Goal: Book appointment/travel/reservation

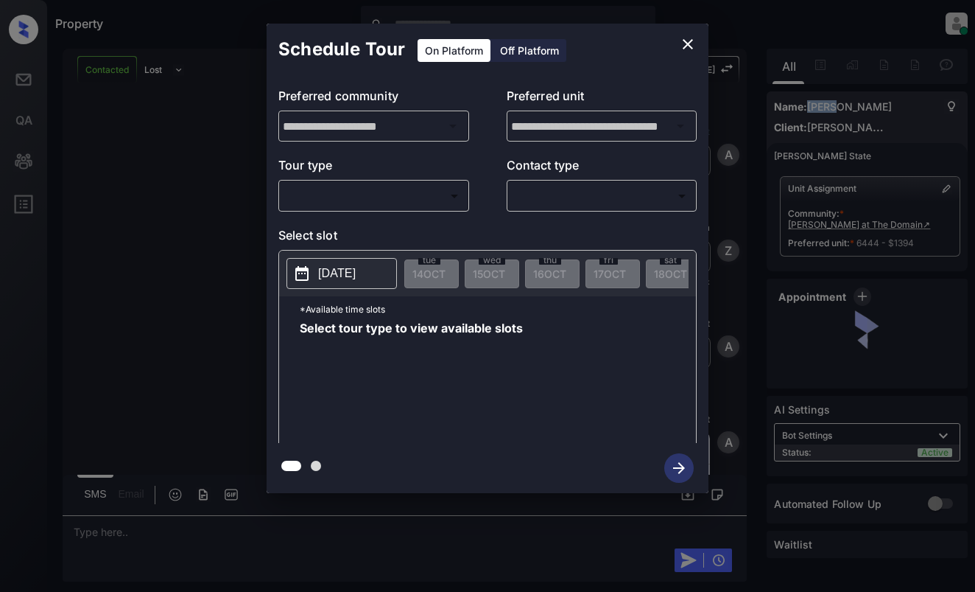
scroll to position [3735, 0]
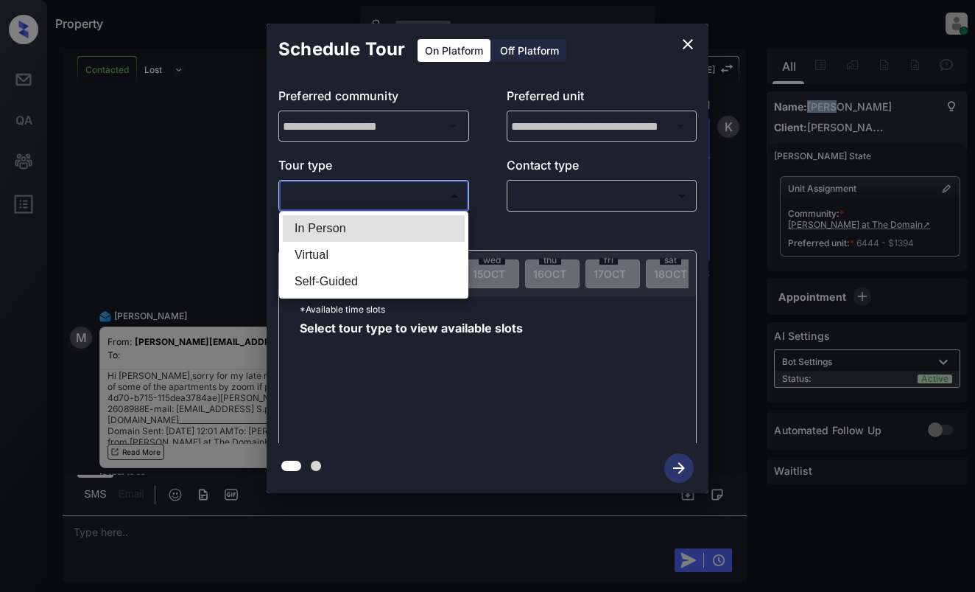
click at [349, 198] on body "Property [PERSON_NAME] Online Set yourself offline Set yourself on break Profil…" at bounding box center [487, 296] width 975 height 592
click at [684, 49] on div at bounding box center [487, 296] width 975 height 592
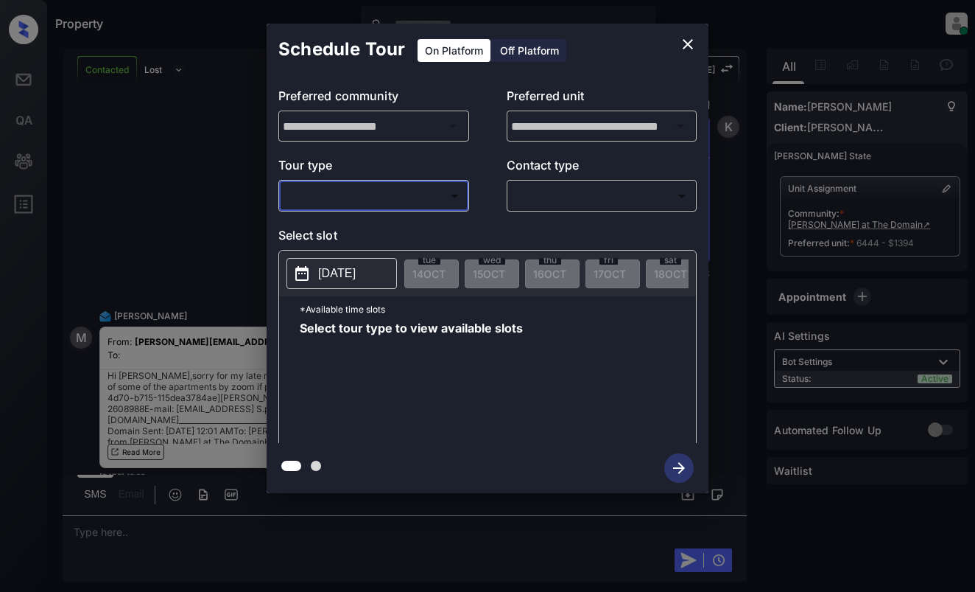
click at [743, 444] on div "**********" at bounding box center [487, 258] width 975 height 516
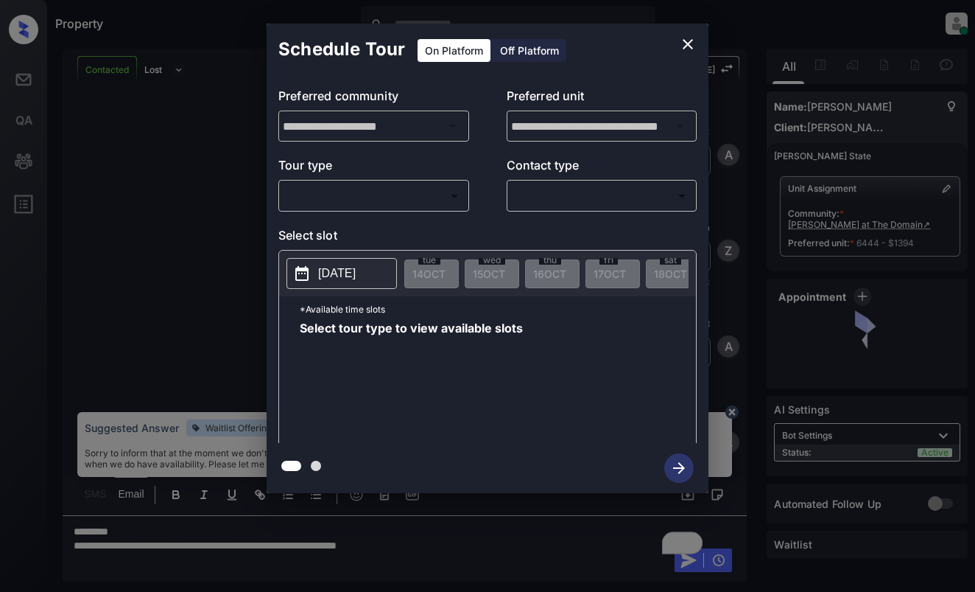
scroll to position [4074, 0]
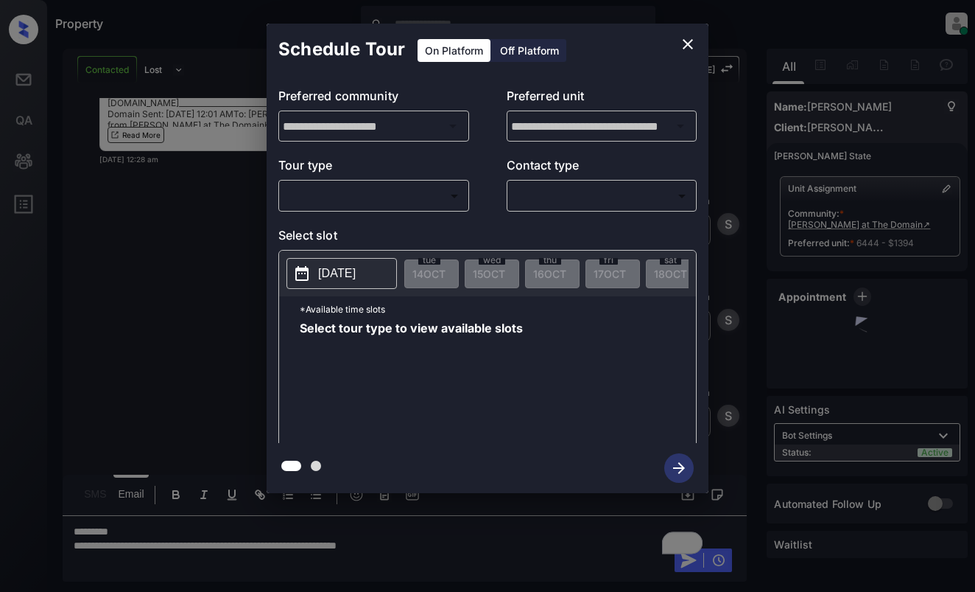
click at [407, 186] on body "Property [PERSON_NAME] Online Set yourself offline Set yourself on break Profil…" at bounding box center [487, 296] width 975 height 592
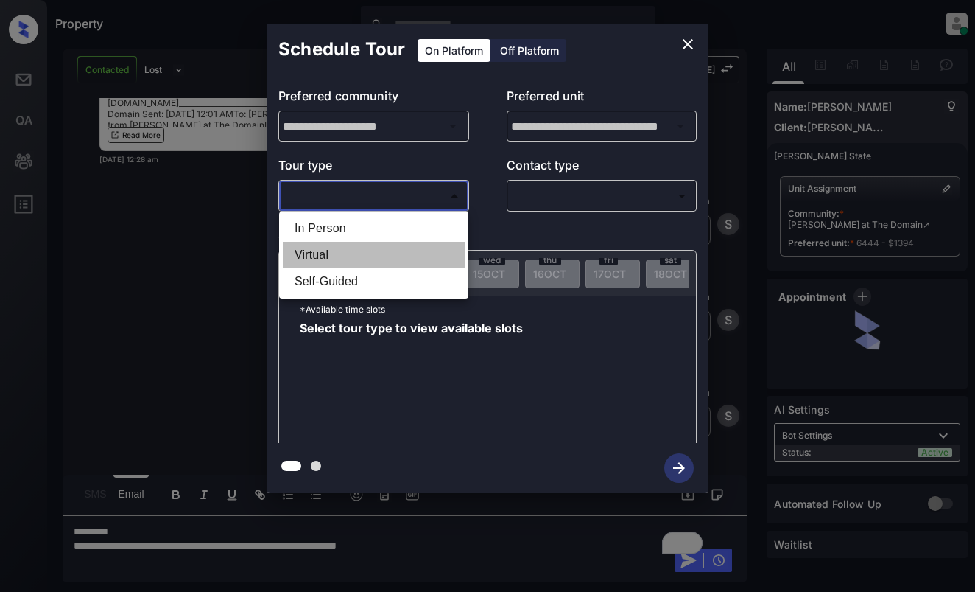
click at [402, 259] on li "Virtual" at bounding box center [374, 255] width 182 height 27
type input "*******"
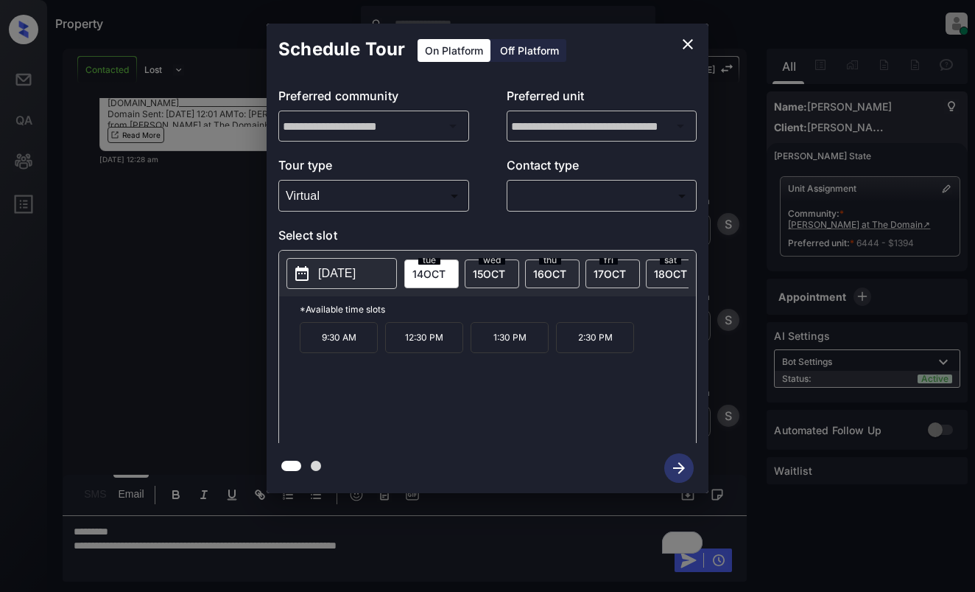
click at [687, 45] on icon "close" at bounding box center [688, 44] width 10 height 10
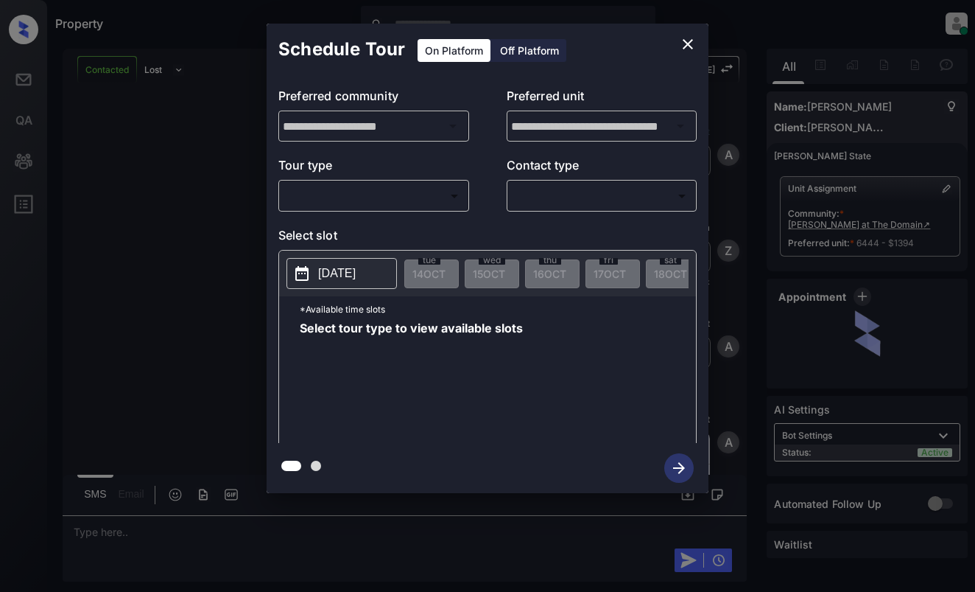
scroll to position [4792, 0]
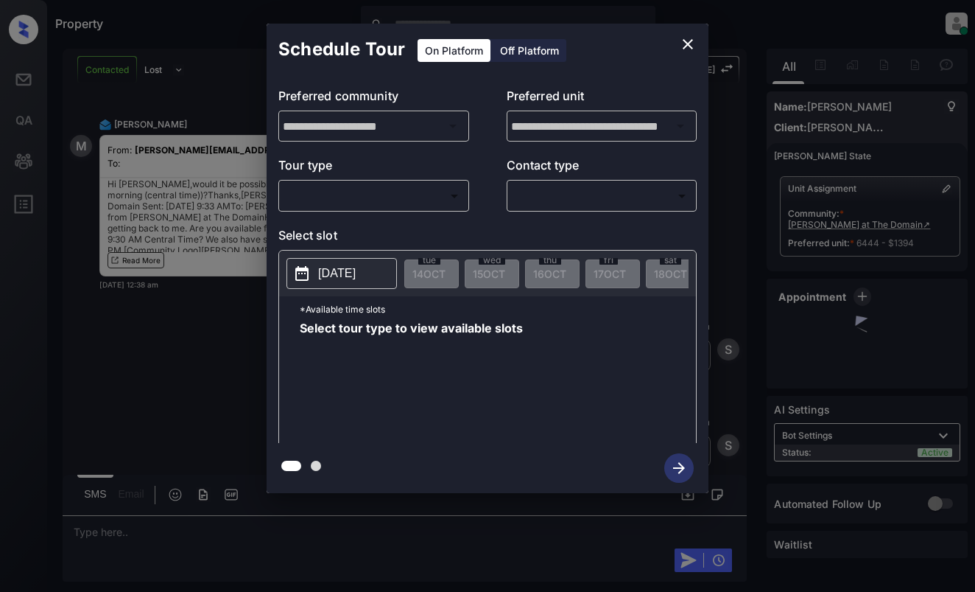
click at [427, 192] on body "Property [PERSON_NAME] Online Set yourself offline Set yourself on break Profil…" at bounding box center [487, 296] width 975 height 592
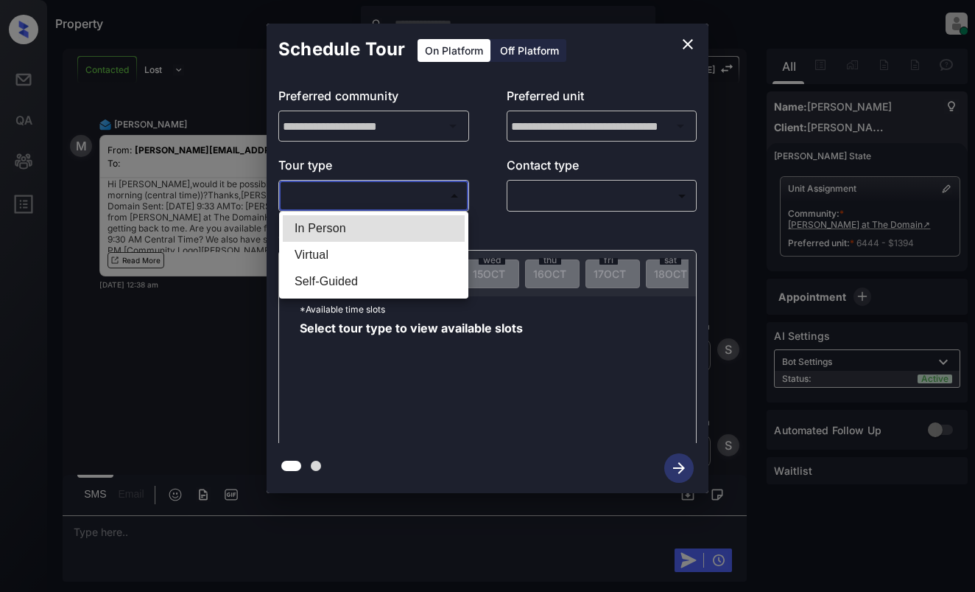
click at [412, 256] on li "Virtual" at bounding box center [374, 255] width 182 height 27
type input "*******"
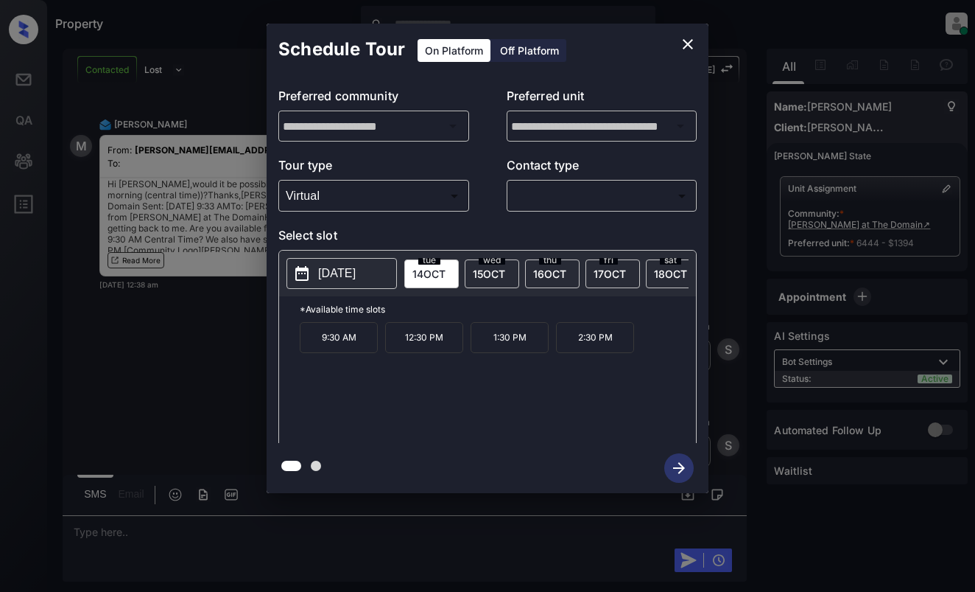
click at [493, 276] on span "15 OCT" at bounding box center [489, 273] width 32 height 13
click at [536, 267] on span "16 OCT" at bounding box center [549, 273] width 33 height 13
click at [502, 272] on span "15 OCT" at bounding box center [489, 273] width 32 height 13
click at [550, 268] on span "16 OCT" at bounding box center [549, 273] width 33 height 13
click at [502, 267] on span "15 OCT" at bounding box center [489, 273] width 32 height 13
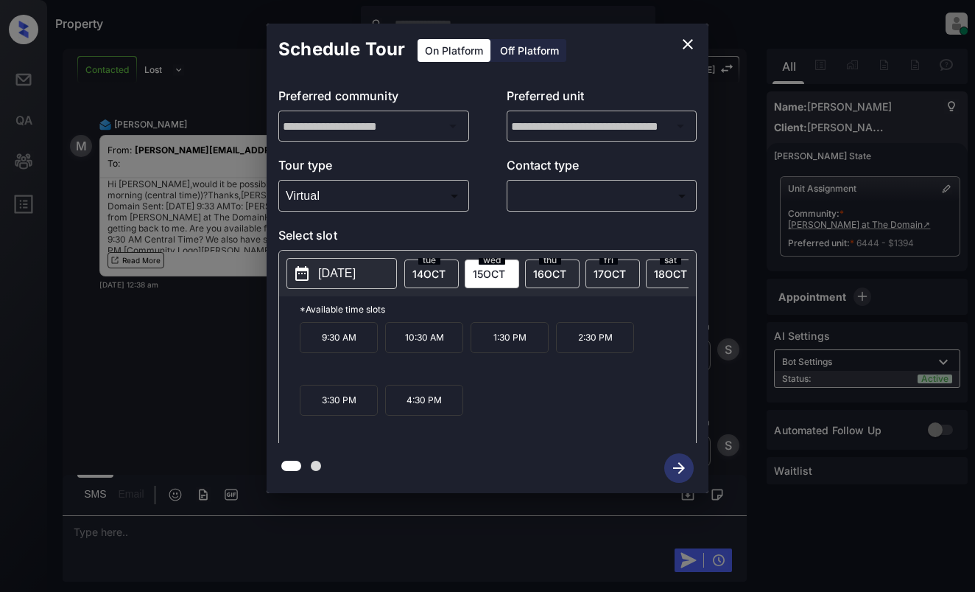
click at [557, 268] on span "16 OCT" at bounding box center [549, 273] width 33 height 13
click at [474, 271] on span "15 OCT" at bounding box center [489, 273] width 32 height 13
click at [683, 43] on icon "close" at bounding box center [688, 44] width 18 height 18
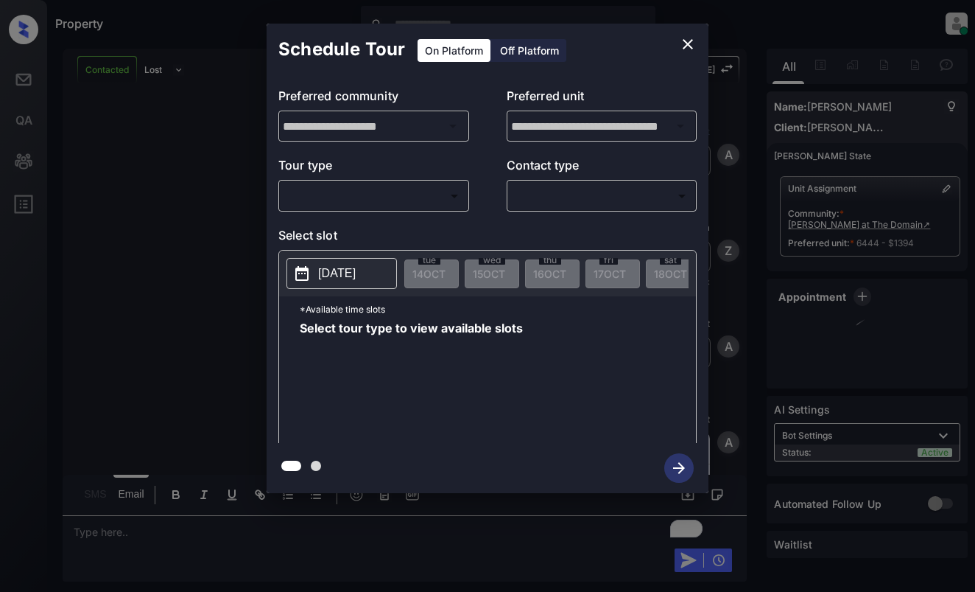
scroll to position [5925, 0]
click at [441, 190] on body "Property [PERSON_NAME] Online Set yourself offline Set yourself on break Profil…" at bounding box center [487, 296] width 975 height 592
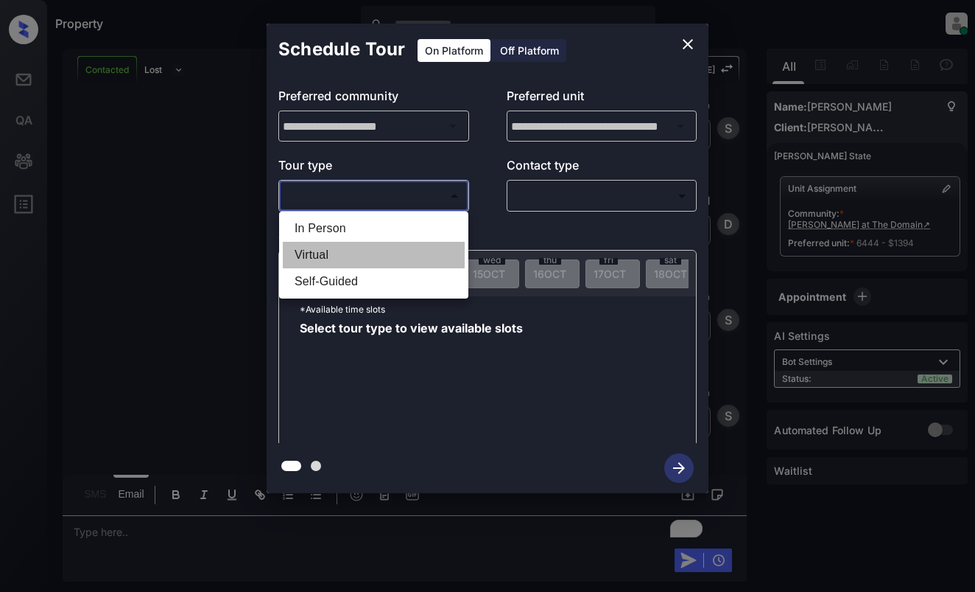
click at [449, 264] on li "Virtual" at bounding box center [374, 255] width 182 height 27
type input "*******"
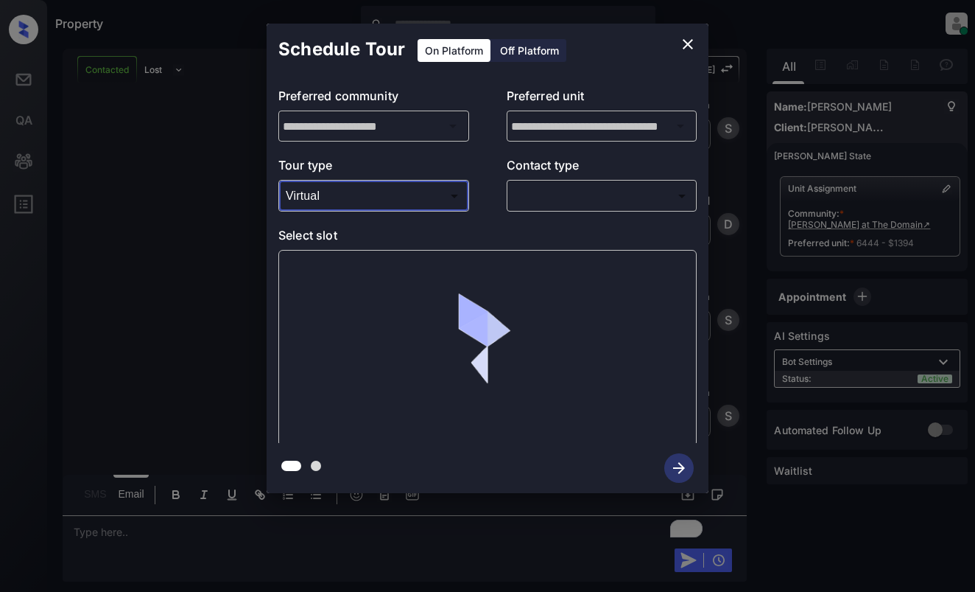
click at [552, 195] on body "Property [PERSON_NAME] Online Set yourself offline Set yourself on break Profil…" at bounding box center [487, 296] width 975 height 592
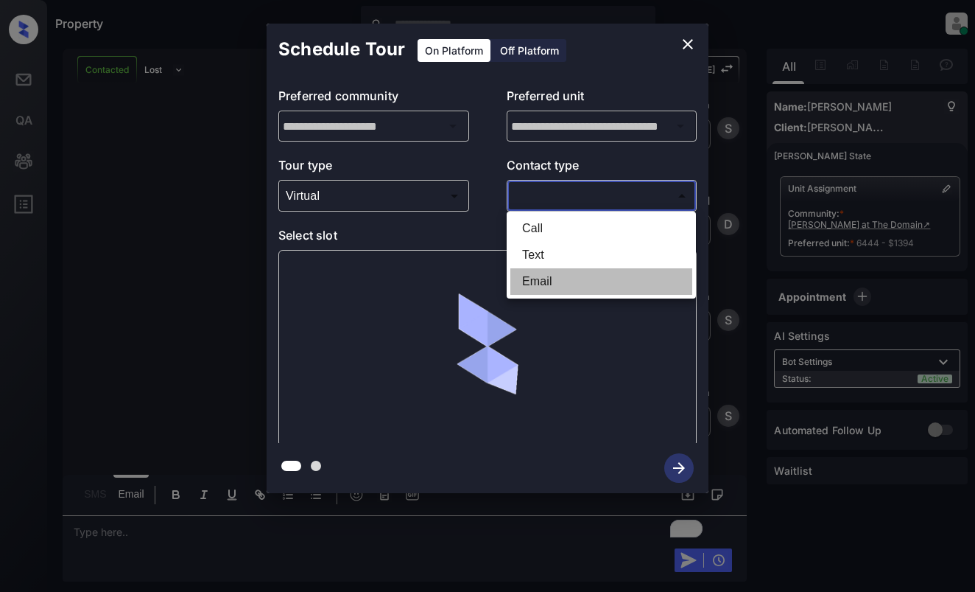
click at [578, 278] on li "Email" at bounding box center [602, 281] width 182 height 27
type input "*****"
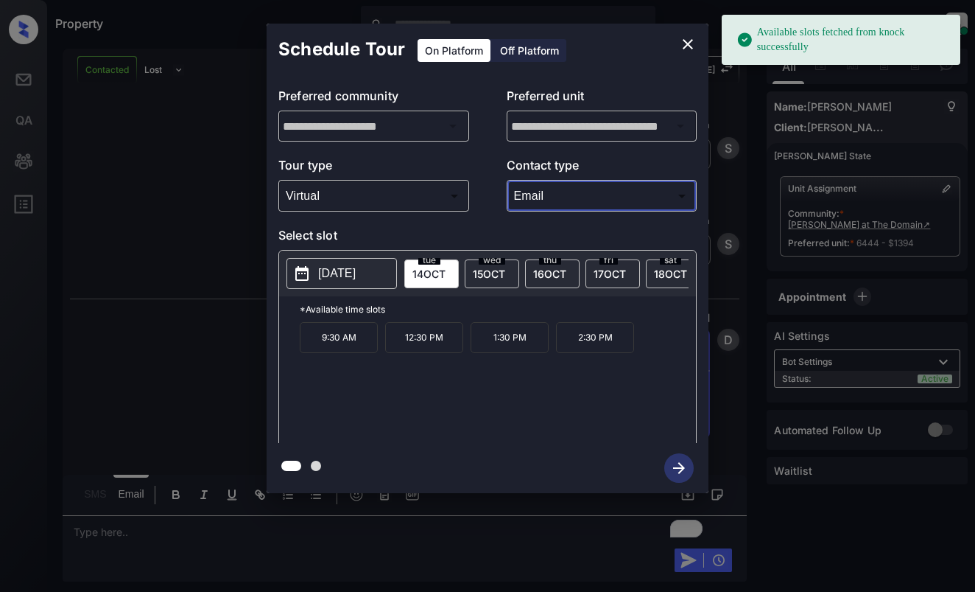
scroll to position [6096, 0]
click at [355, 263] on button "[DATE]" at bounding box center [342, 273] width 111 height 31
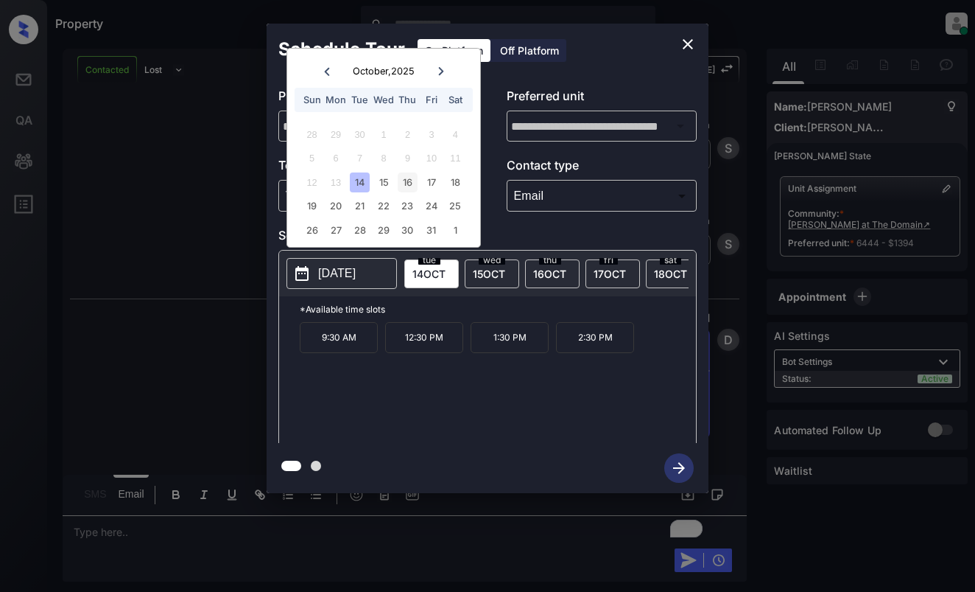
click at [404, 183] on div "16" at bounding box center [408, 182] width 20 height 20
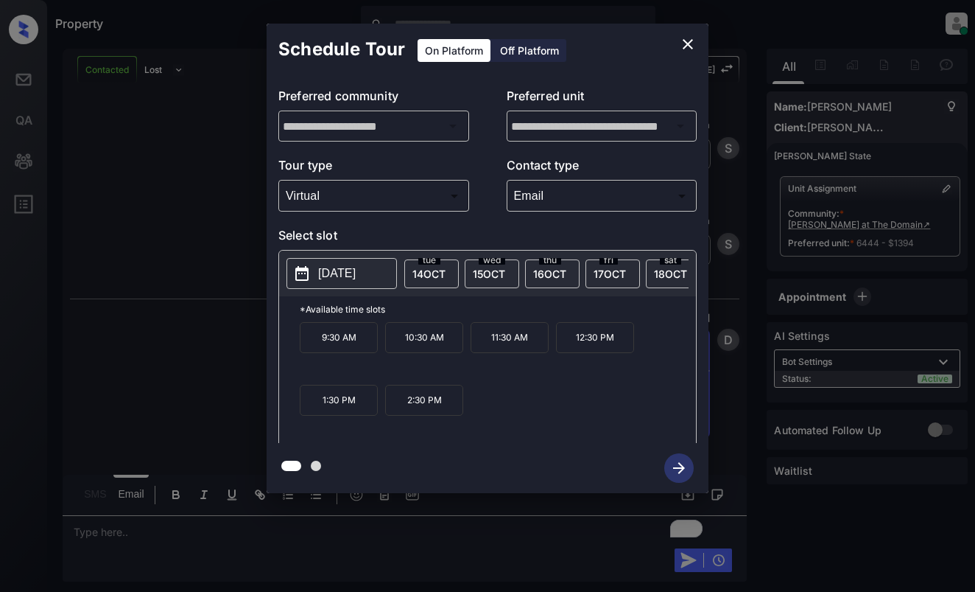
click at [364, 336] on p "9:30 AM" at bounding box center [339, 337] width 78 height 31
click at [673, 476] on icon "button" at bounding box center [679, 467] width 29 height 29
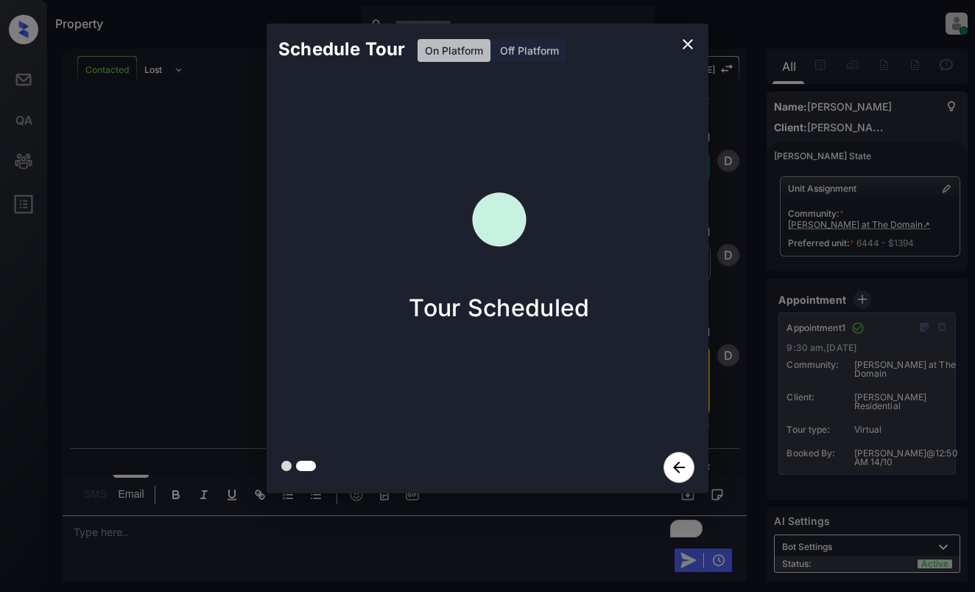
scroll to position [6521, 0]
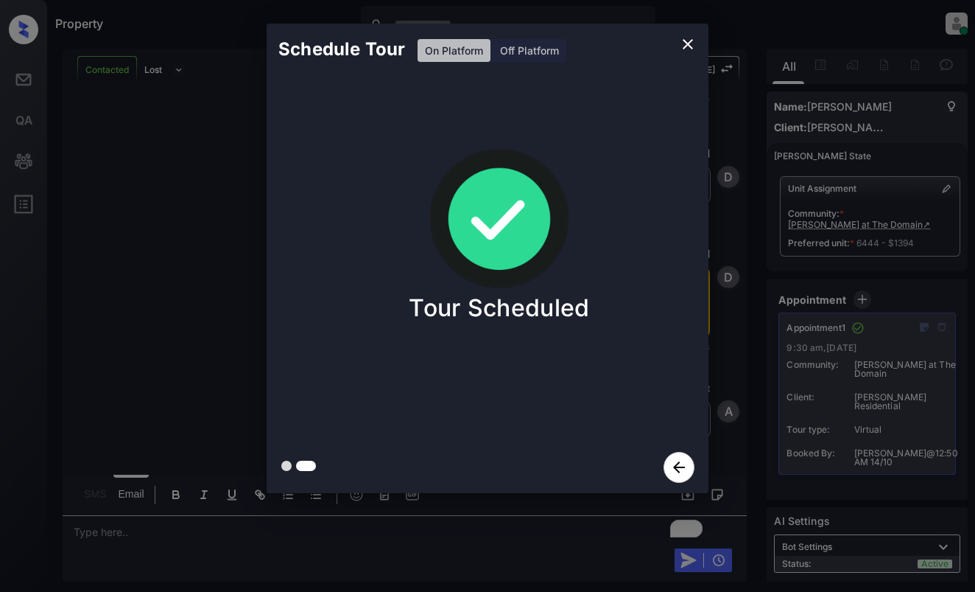
click at [181, 228] on div "Schedule Tour On Platform Off Platform Tour Scheduled" at bounding box center [487, 258] width 975 height 516
